Goal: Information Seeking & Learning: Learn about a topic

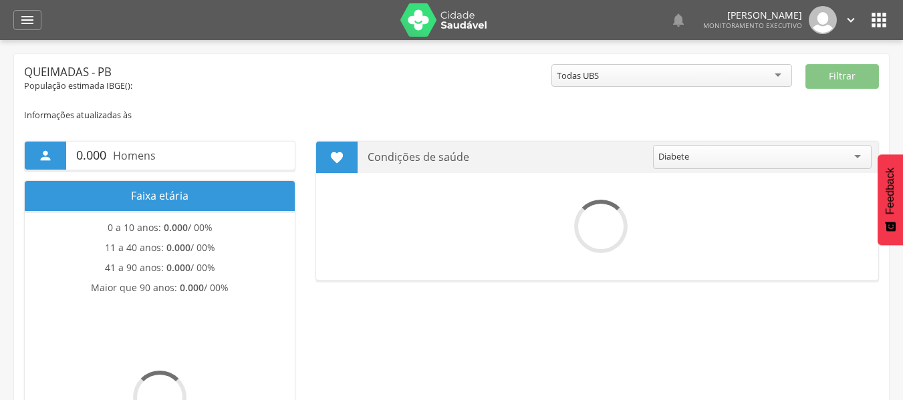
click at [23, 18] on icon "" at bounding box center [27, 20] width 16 height 16
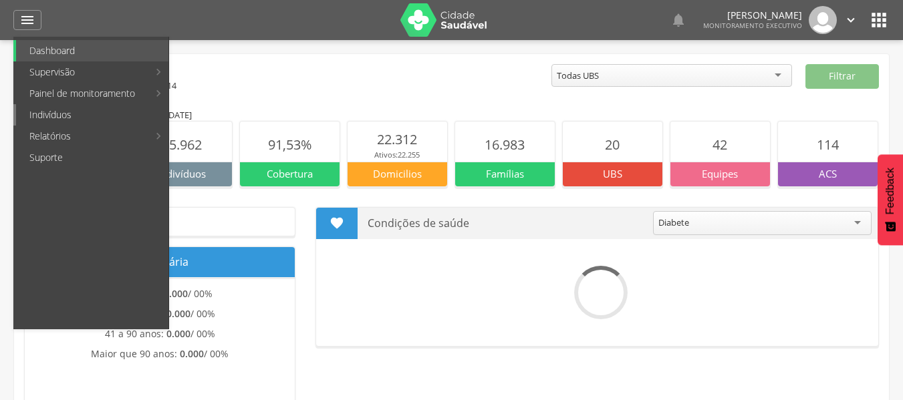
click at [57, 116] on link "Indivíduos" at bounding box center [92, 114] width 152 height 21
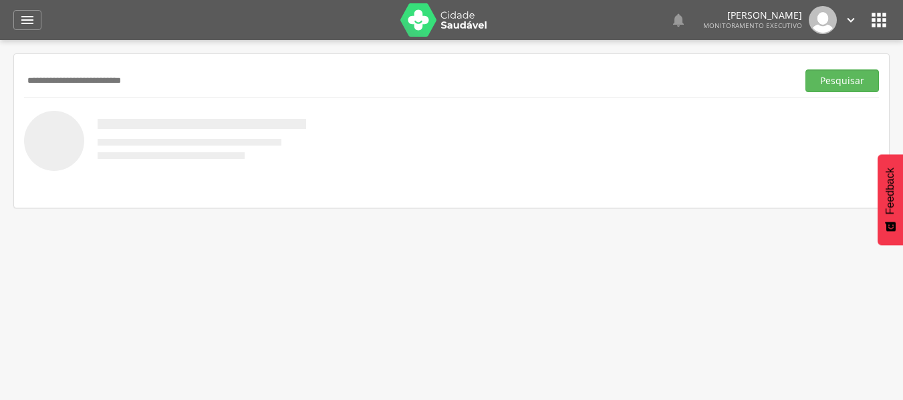
type input "**********"
click at [806, 70] on button "Pesquisar" at bounding box center [843, 81] width 74 height 23
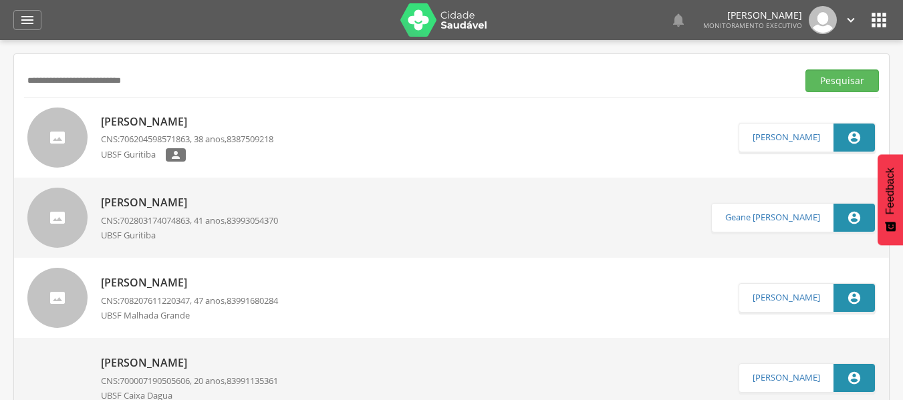
click at [138, 124] on p "[PERSON_NAME]" at bounding box center [187, 121] width 172 height 15
type input "**********"
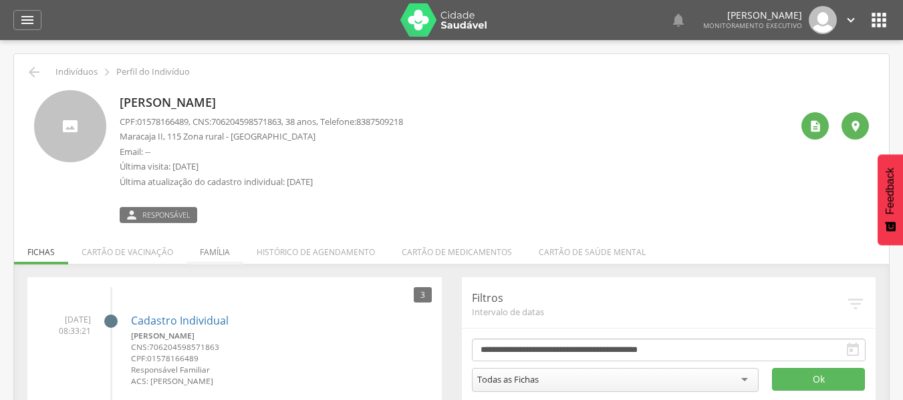
click at [220, 248] on li "Família" at bounding box center [215, 248] width 57 height 31
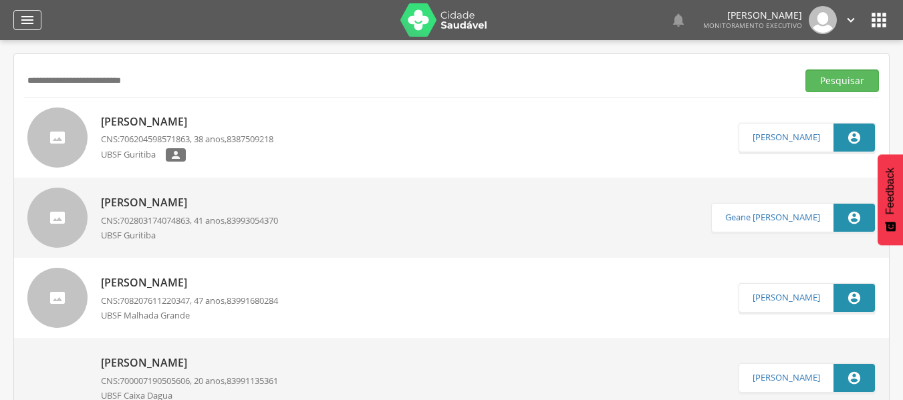
click at [31, 15] on icon "" at bounding box center [27, 20] width 16 height 16
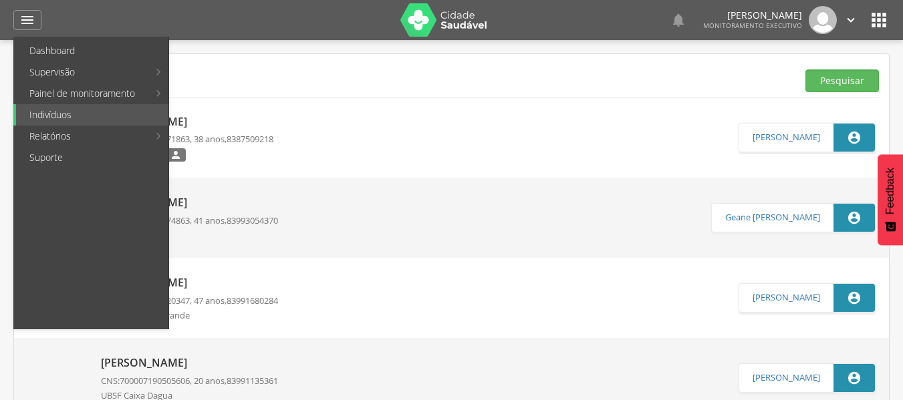
click at [513, 348] on link "[PERSON_NAME] CNS: 700007190505606 , 20 anos, 83991135361 [GEOGRAPHIC_DATA]" at bounding box center [382, 378] width 711 height 60
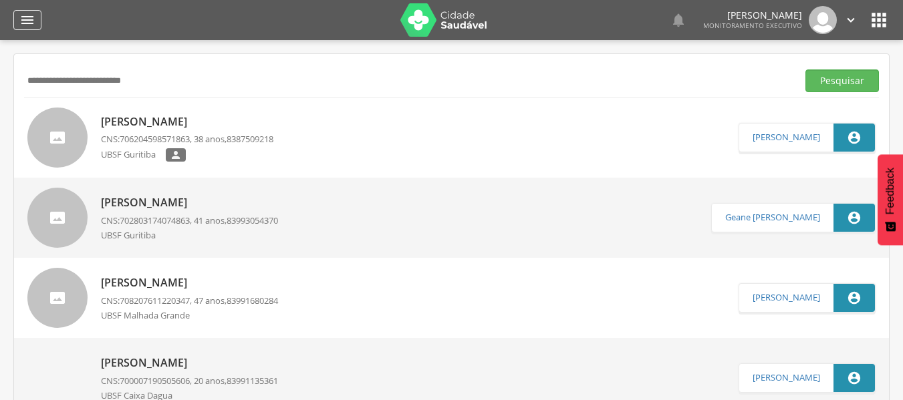
click at [37, 24] on div "" at bounding box center [27, 20] width 28 height 20
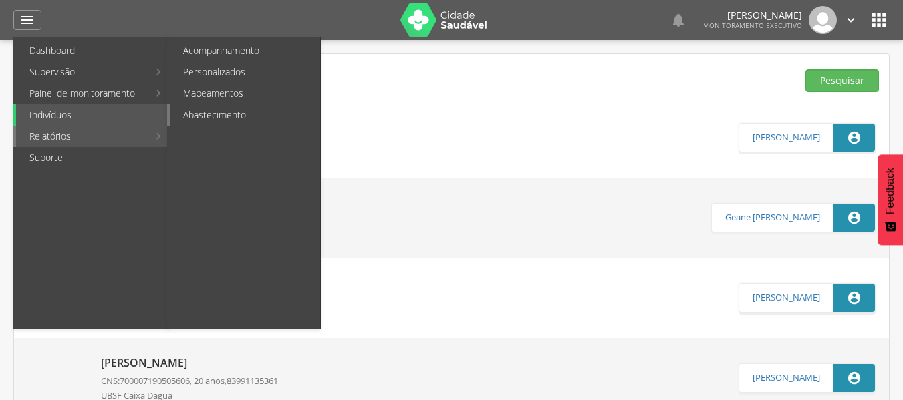
click at [214, 112] on link "Abastecimento" at bounding box center [245, 114] width 150 height 21
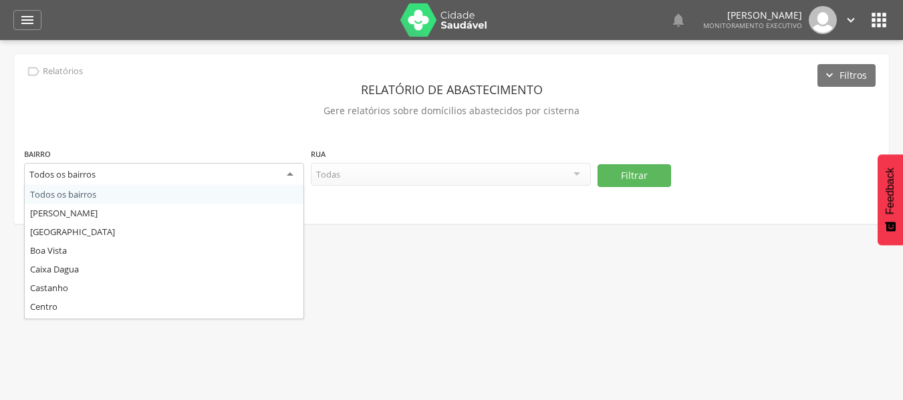
click at [292, 174] on div "Todos os bairros" at bounding box center [164, 175] width 280 height 24
type input "*"
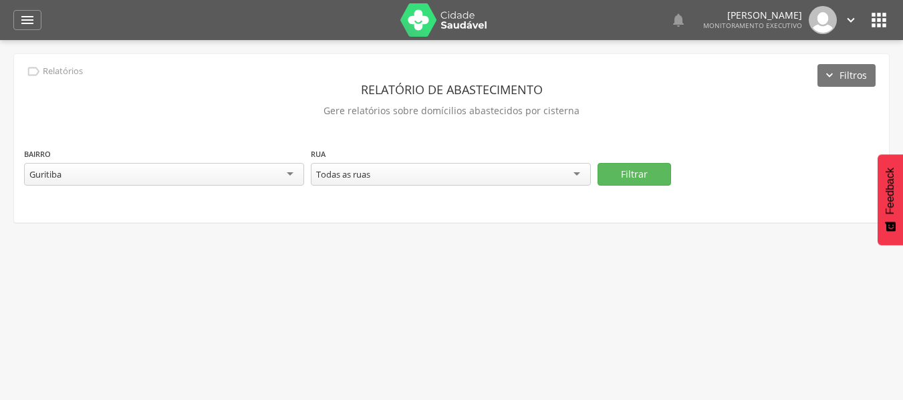
click at [587, 170] on div "Todas as ruas" at bounding box center [451, 174] width 280 height 23
click at [618, 172] on button "Filtrar" at bounding box center [635, 174] width 74 height 23
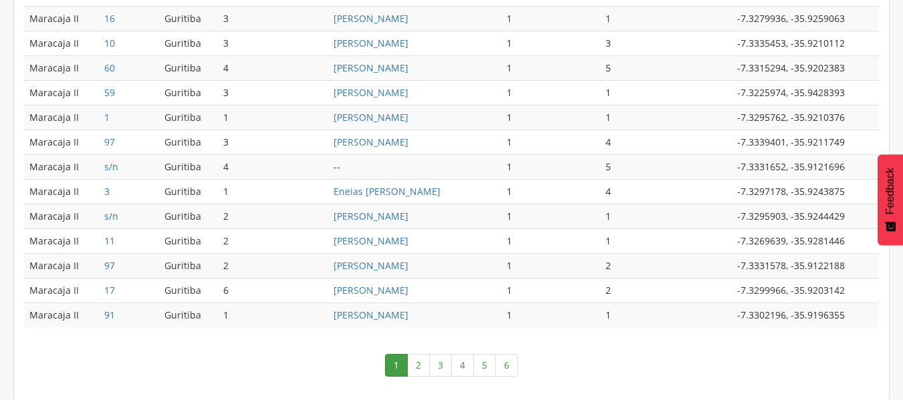
scroll to position [729, 0]
click at [509, 363] on link "6" at bounding box center [506, 365] width 23 height 23
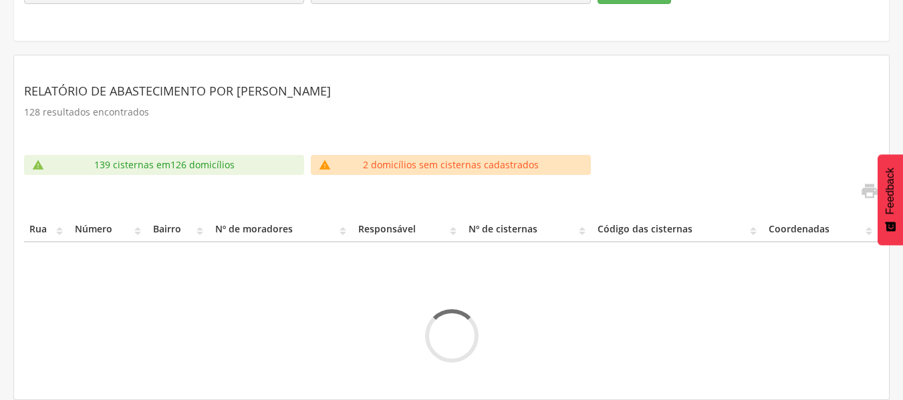
scroll to position [171, 0]
